Goal: Task Accomplishment & Management: Manage account settings

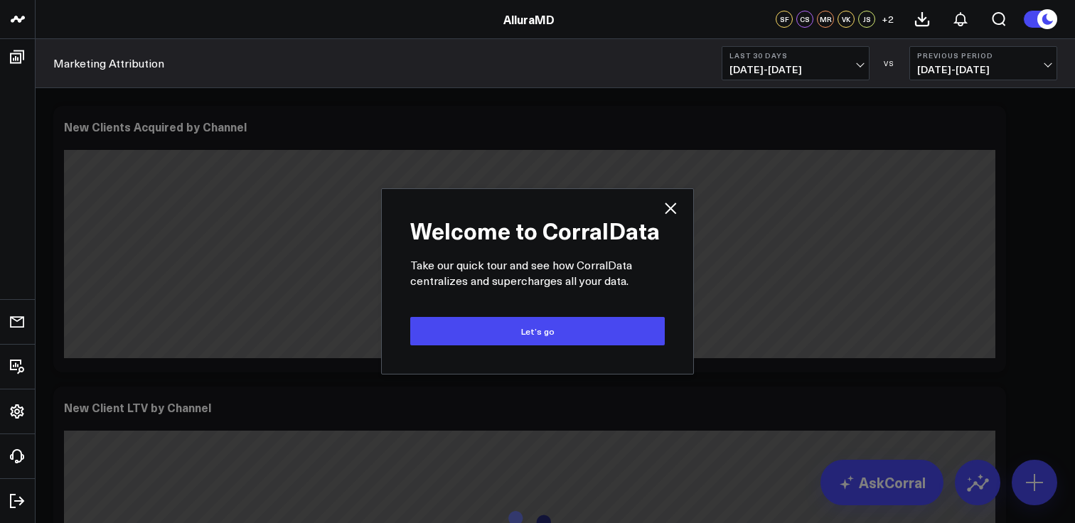
click at [688, 208] on div "Welcome to CorralData Take our quick tour and see how CorralData centralizes an…" at bounding box center [537, 281] width 311 height 185
click at [667, 206] on icon "Close" at bounding box center [670, 208] width 11 height 11
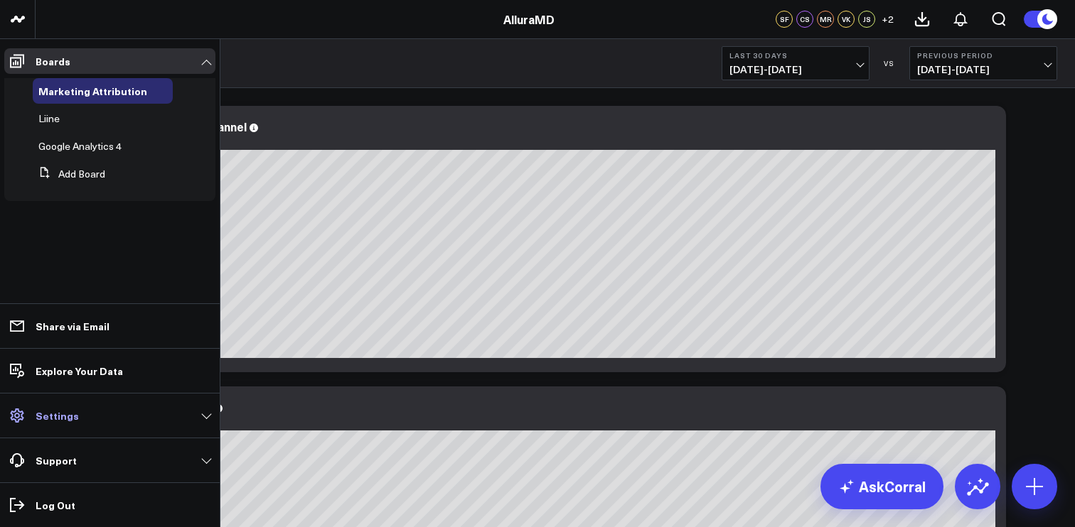
click at [117, 412] on link "Settings" at bounding box center [109, 416] width 211 height 26
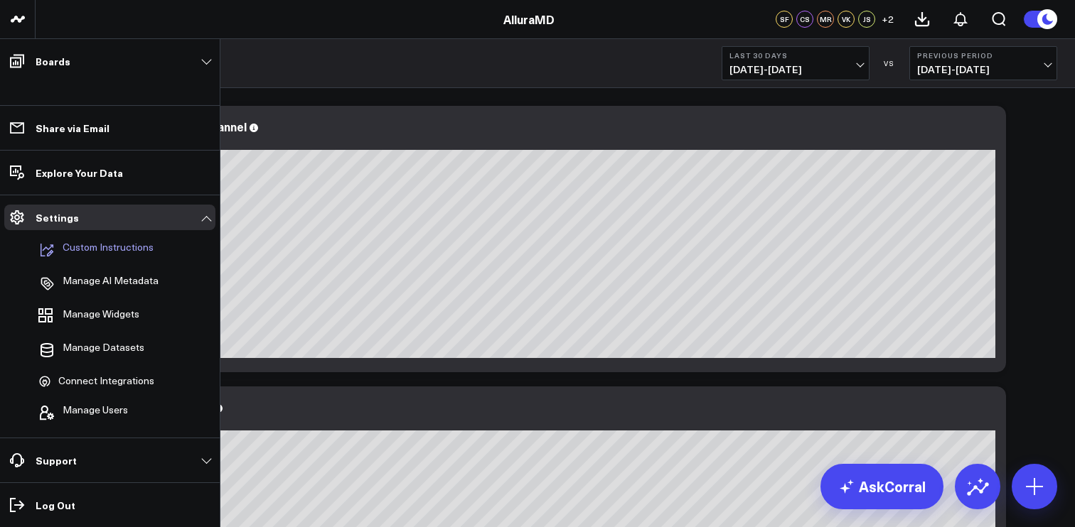
click at [114, 250] on p "Custom Instructions" at bounding box center [108, 250] width 91 height 17
click at [100, 380] on span "Connect Integrations" at bounding box center [106, 381] width 96 height 13
